Goal: Find contact information: Find contact information

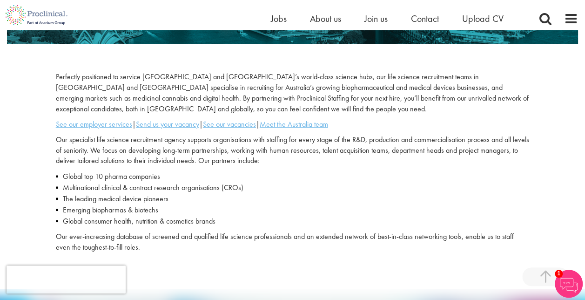
click at [204, 96] on p "Perfectly positioned to service Victoria and New South Wales’s world-class scie…" at bounding box center [292, 93] width 473 height 42
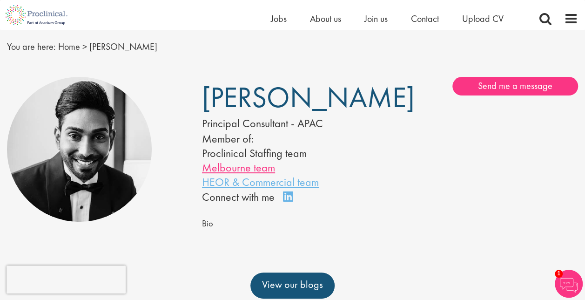
scroll to position [47, 0]
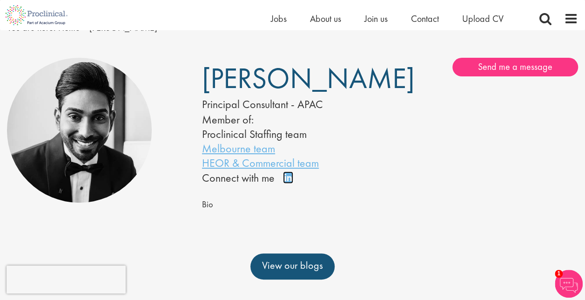
click at [289, 181] on link "Connect on LinkedIn" at bounding box center [291, 181] width 16 height 0
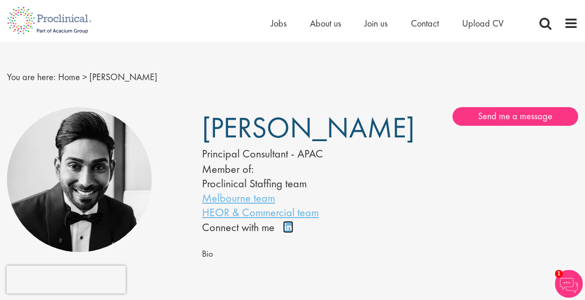
scroll to position [0, 0]
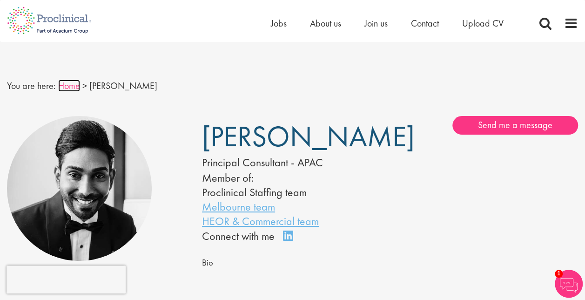
click at [65, 84] on link "Home" at bounding box center [69, 86] width 22 height 12
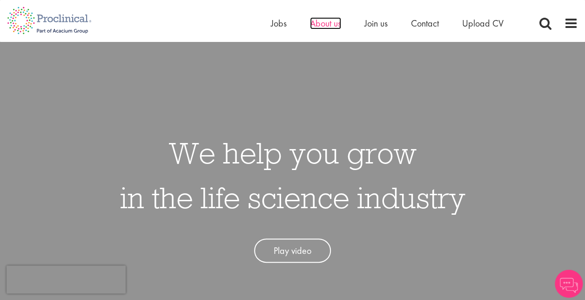
click at [327, 20] on span "About us" at bounding box center [325, 23] width 31 height 12
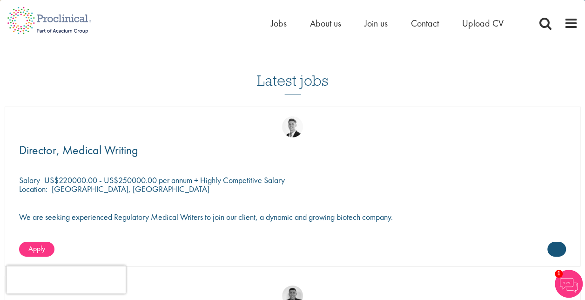
scroll to position [1422, 0]
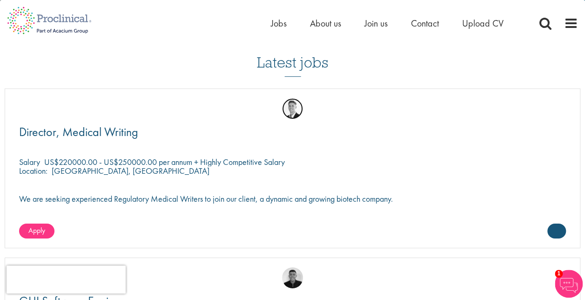
click at [291, 104] on img at bounding box center [292, 108] width 21 height 21
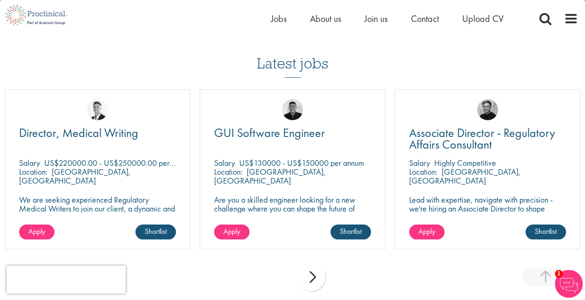
scroll to position [1767, 0]
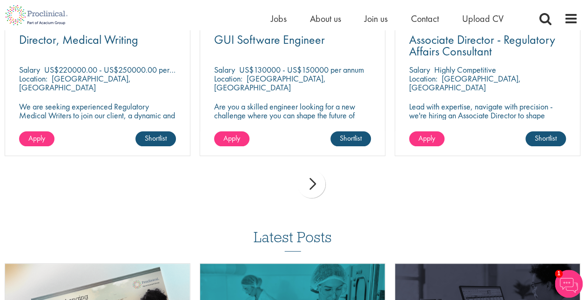
click at [305, 183] on div "next" at bounding box center [311, 184] width 28 height 28
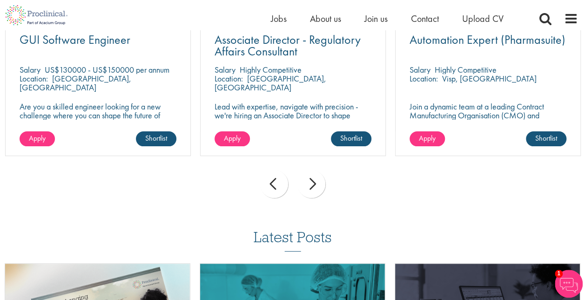
scroll to position [1673, 0]
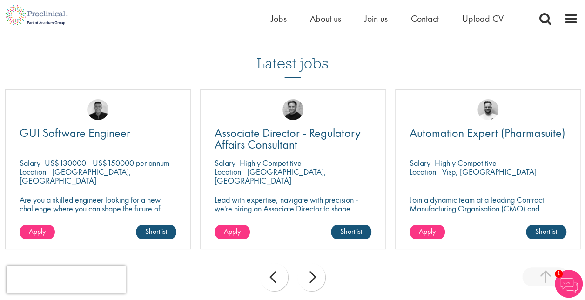
click at [313, 272] on div "next" at bounding box center [311, 277] width 28 height 28
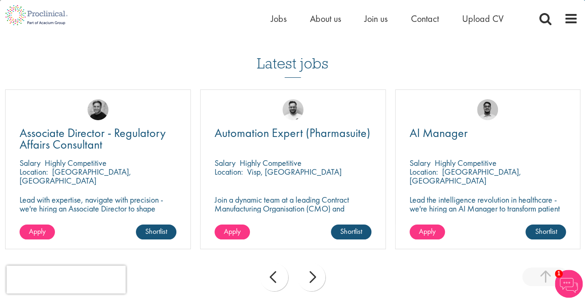
click at [313, 272] on div "next" at bounding box center [311, 277] width 28 height 28
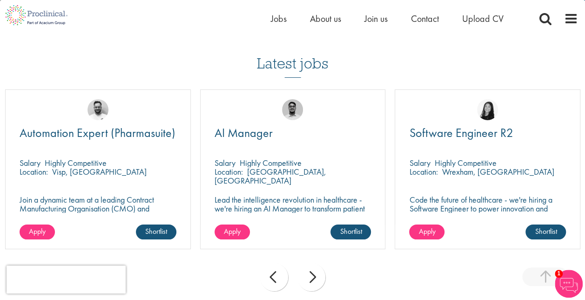
click at [313, 272] on div "next" at bounding box center [311, 277] width 28 height 28
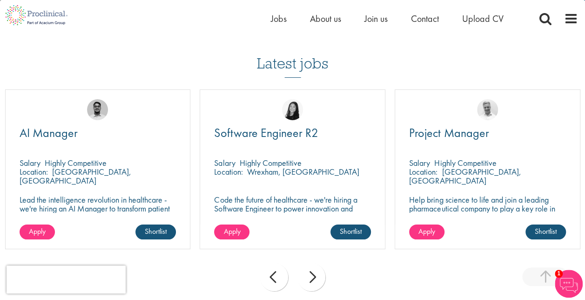
click at [313, 272] on div "next" at bounding box center [311, 277] width 28 height 28
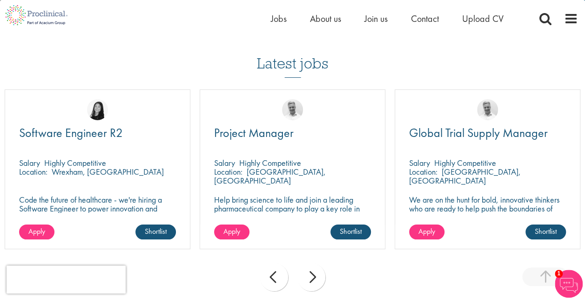
click at [313, 272] on div "next" at bounding box center [311, 277] width 28 height 28
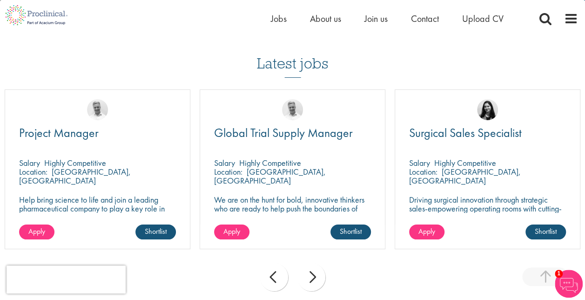
click at [313, 272] on div "next" at bounding box center [311, 277] width 28 height 28
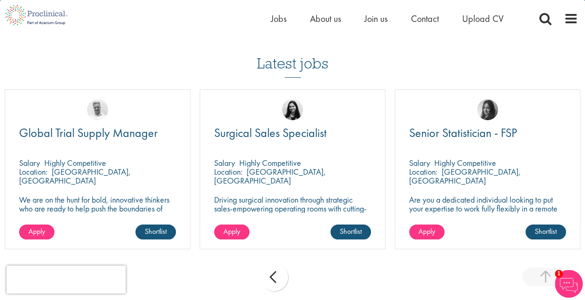
click at [313, 272] on div "prev next" at bounding box center [292, 278] width 585 height 40
click at [283, 275] on div "prev" at bounding box center [274, 277] width 28 height 28
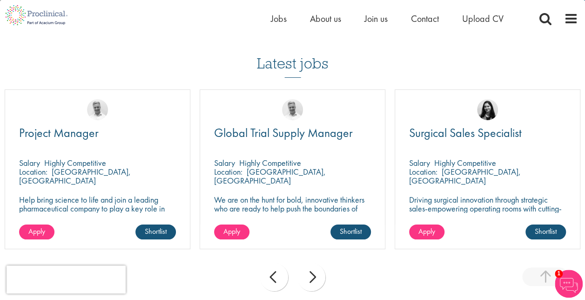
click at [283, 275] on div "prev" at bounding box center [274, 277] width 28 height 28
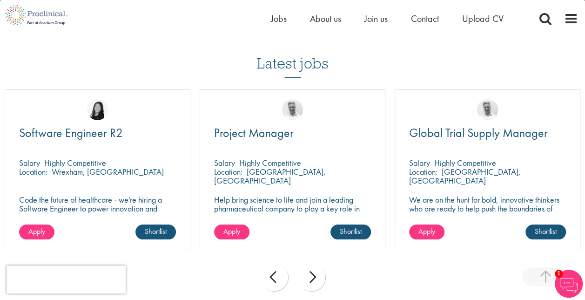
click at [283, 275] on div "prev" at bounding box center [274, 277] width 28 height 28
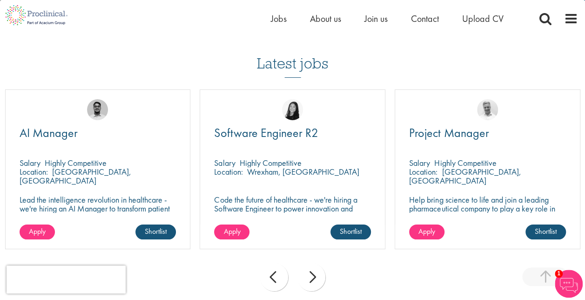
click at [283, 275] on div "prev" at bounding box center [274, 277] width 28 height 28
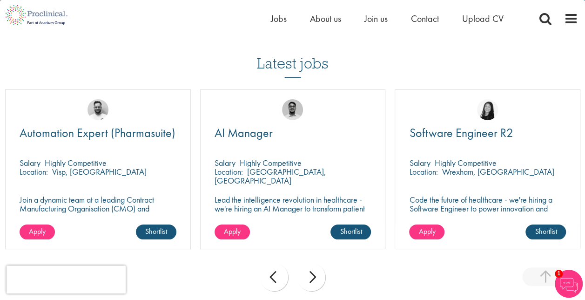
click at [283, 275] on div "prev" at bounding box center [274, 277] width 28 height 28
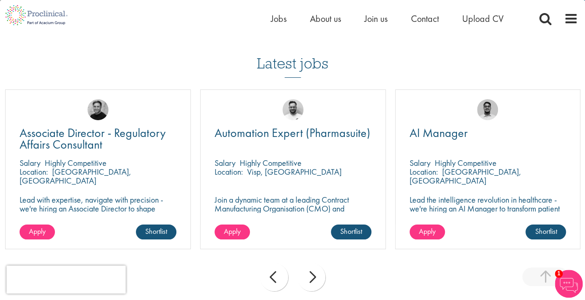
click at [283, 275] on div "prev" at bounding box center [274, 277] width 28 height 28
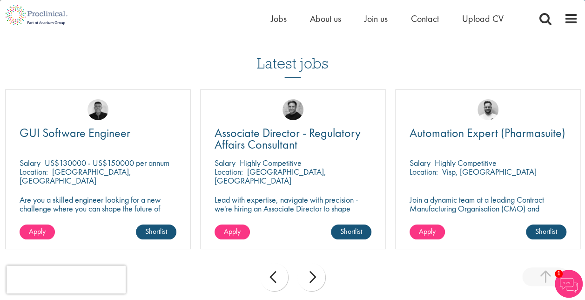
click at [283, 275] on div "prev" at bounding box center [274, 277] width 28 height 28
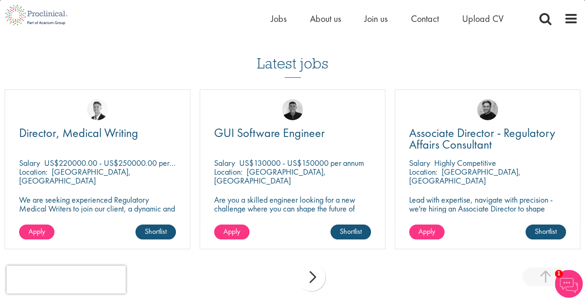
click at [283, 275] on div "prev next" at bounding box center [292, 278] width 585 height 40
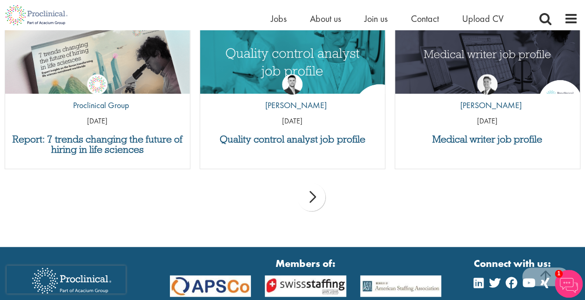
scroll to position [1999, 0]
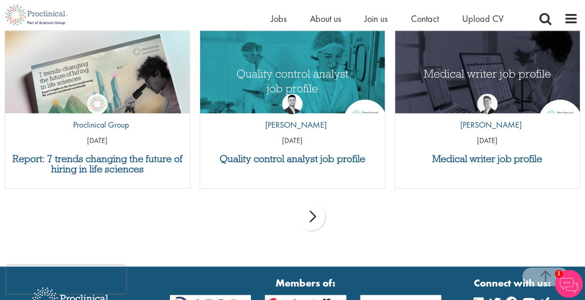
click at [315, 217] on div "next" at bounding box center [311, 216] width 28 height 28
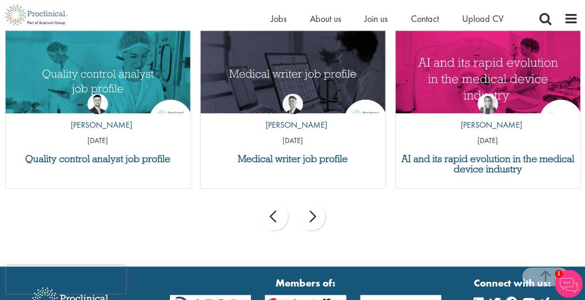
click at [315, 217] on div "next" at bounding box center [311, 216] width 28 height 28
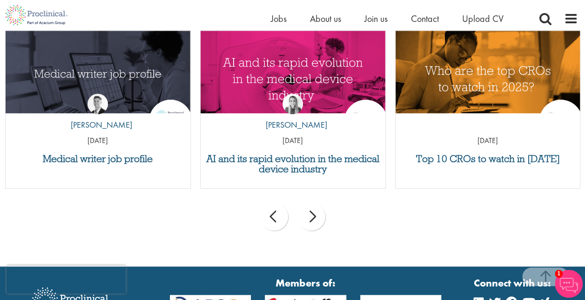
click at [315, 217] on div "next" at bounding box center [311, 216] width 28 height 28
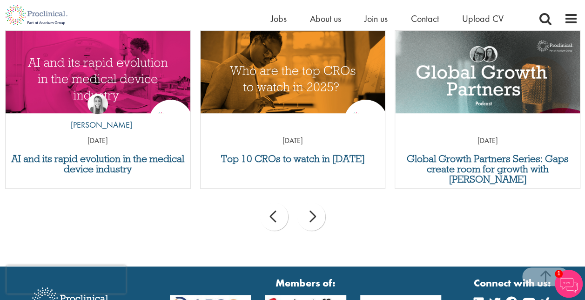
click at [315, 217] on div "next" at bounding box center [311, 216] width 28 height 28
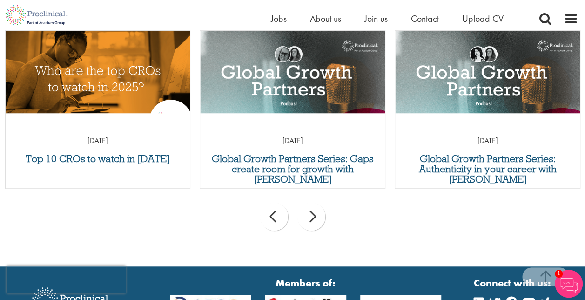
click at [315, 217] on div "next" at bounding box center [311, 216] width 28 height 28
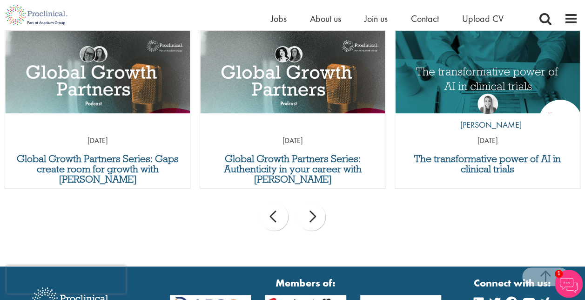
click at [315, 217] on div "next" at bounding box center [311, 216] width 28 height 28
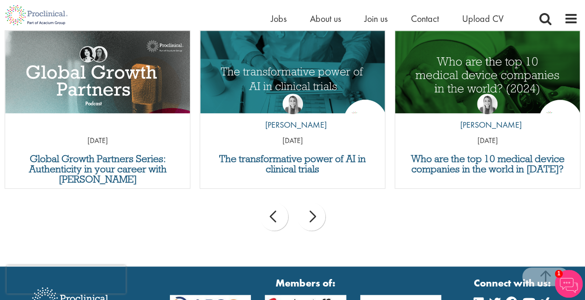
click at [314, 217] on div "next" at bounding box center [311, 216] width 28 height 28
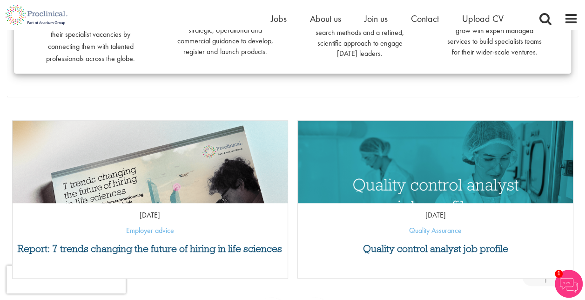
scroll to position [325, 0]
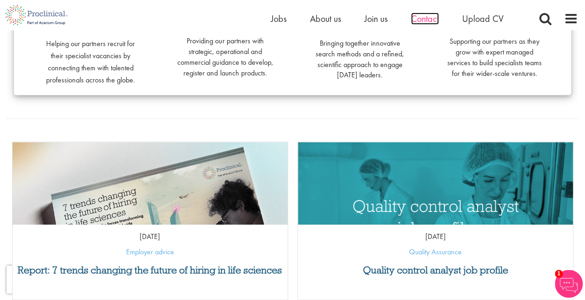
click at [438, 20] on span "Contact" at bounding box center [425, 19] width 28 height 12
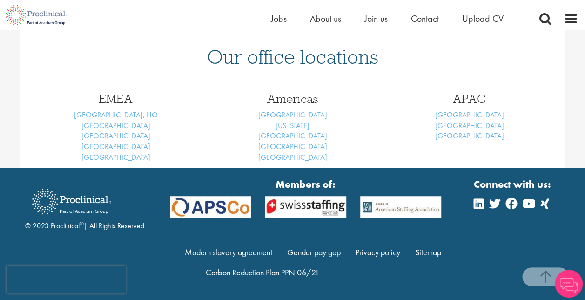
scroll to position [227, 0]
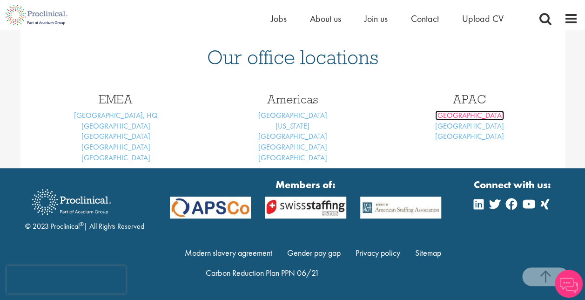
click at [462, 115] on link "[GEOGRAPHIC_DATA]" at bounding box center [469, 115] width 69 height 10
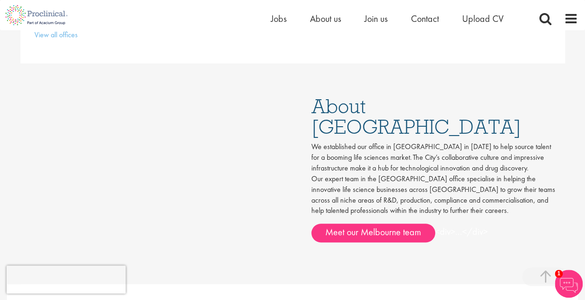
scroll to position [465, 0]
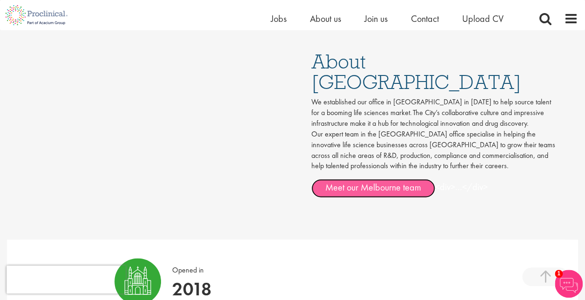
click at [340, 179] on link "Meet our Melbourne team" at bounding box center [373, 188] width 124 height 19
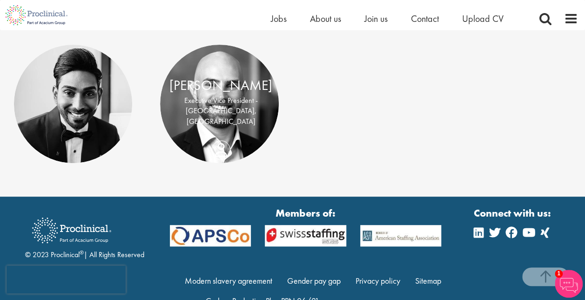
scroll to position [186, 0]
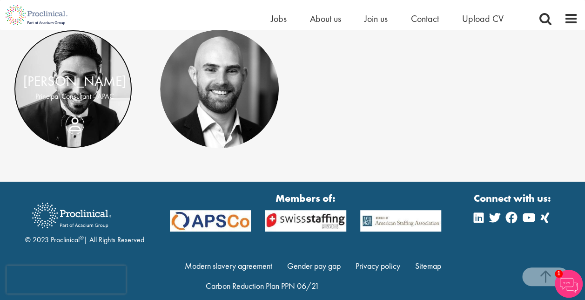
click at [97, 66] on link at bounding box center [73, 89] width 118 height 118
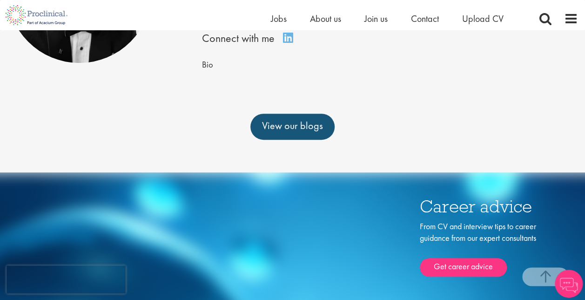
scroll to position [47, 0]
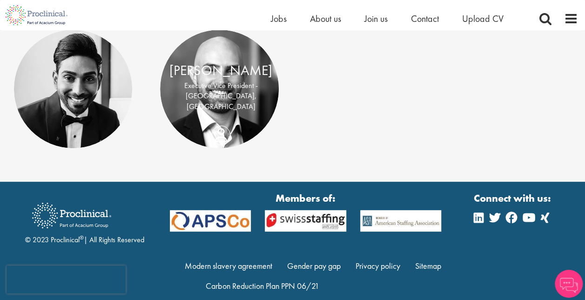
drag, startPoint x: 0, startPoint y: 0, endPoint x: 226, endPoint y: 93, distance: 244.4
click at [226, 93] on p "Executive Vice President - [GEOGRAPHIC_DATA], [GEOGRAPHIC_DATA]" at bounding box center [220, 96] width 103 height 32
click at [207, 71] on link "[PERSON_NAME]" at bounding box center [220, 70] width 103 height 18
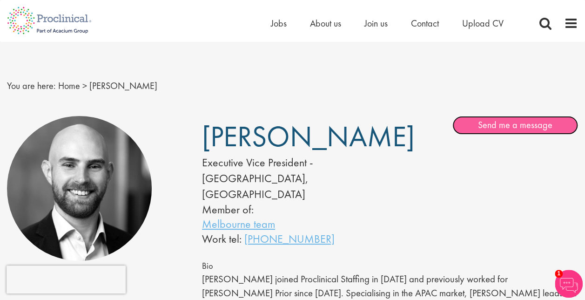
click at [520, 125] on link "Send me a message" at bounding box center [515, 125] width 126 height 19
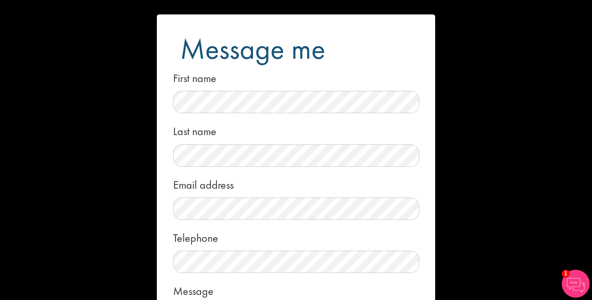
click at [566, 19] on div "Message me First name Last name Email address Telephone Message Local File Drop…" at bounding box center [296, 150] width 592 height 300
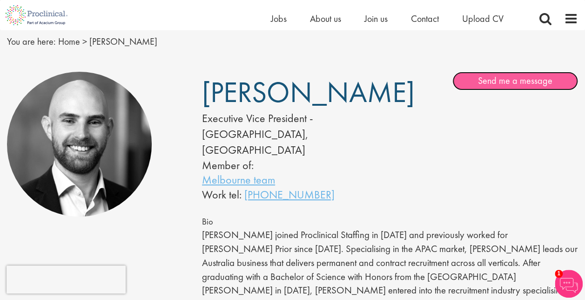
scroll to position [47, 0]
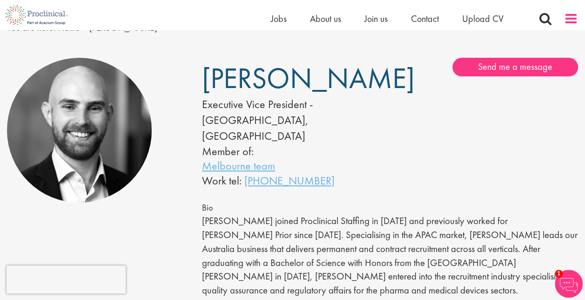
click at [572, 16] on span at bounding box center [571, 19] width 14 height 14
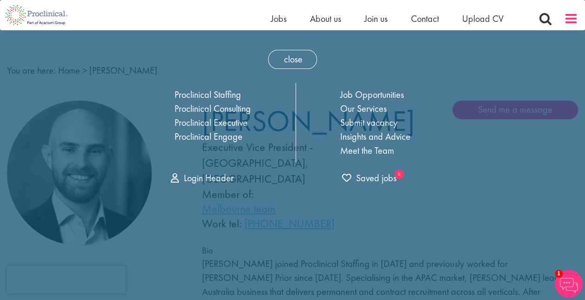
scroll to position [0, 0]
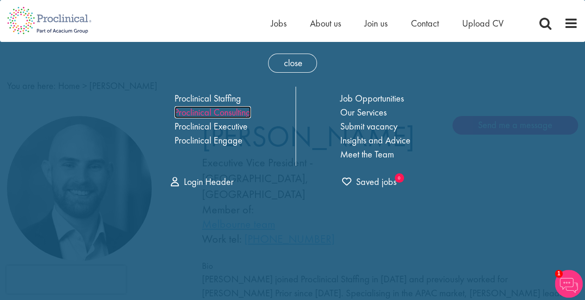
click at [192, 111] on link "Proclinical Consulting" at bounding box center [212, 112] width 76 height 12
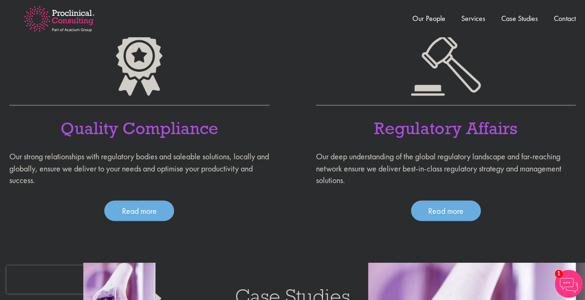
scroll to position [569, 0]
